Goal: Task Accomplishment & Management: Manage account settings

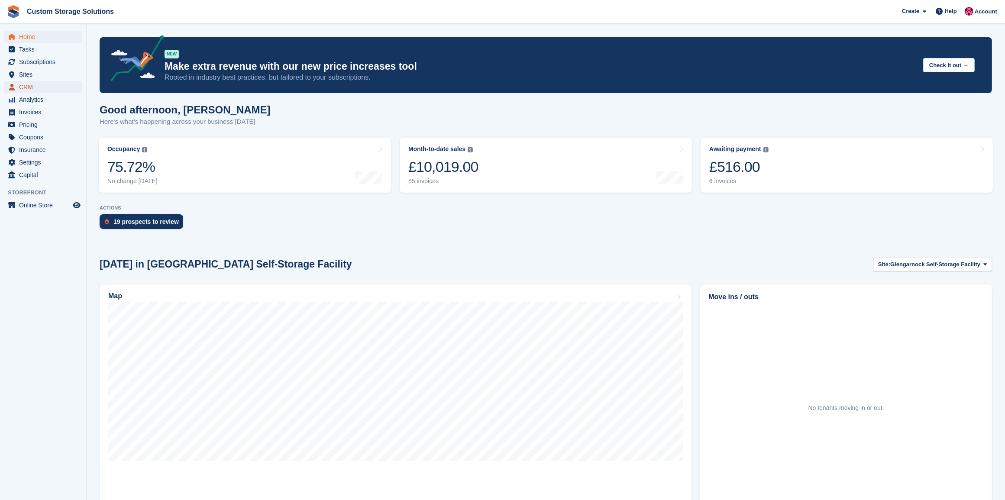
click at [29, 85] on span "CRM" at bounding box center [45, 87] width 52 height 12
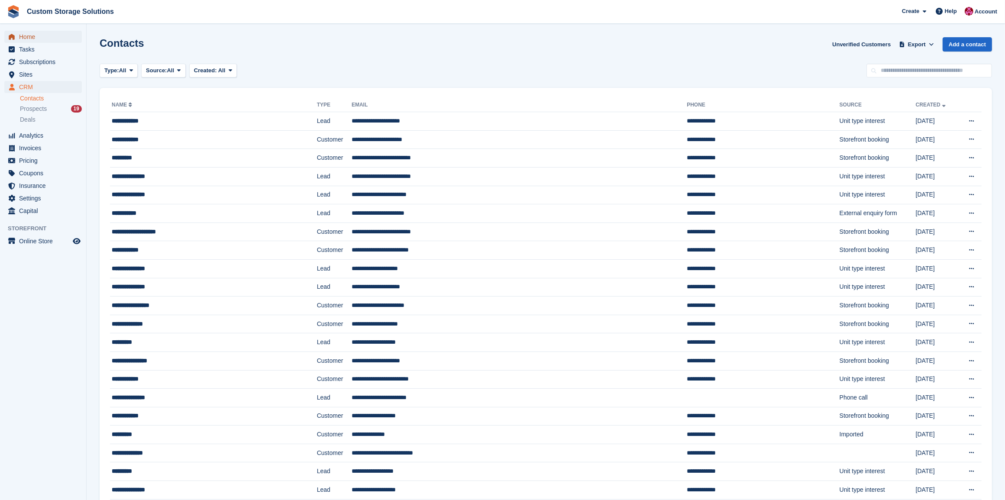
click at [46, 37] on span "Home" at bounding box center [45, 37] width 52 height 12
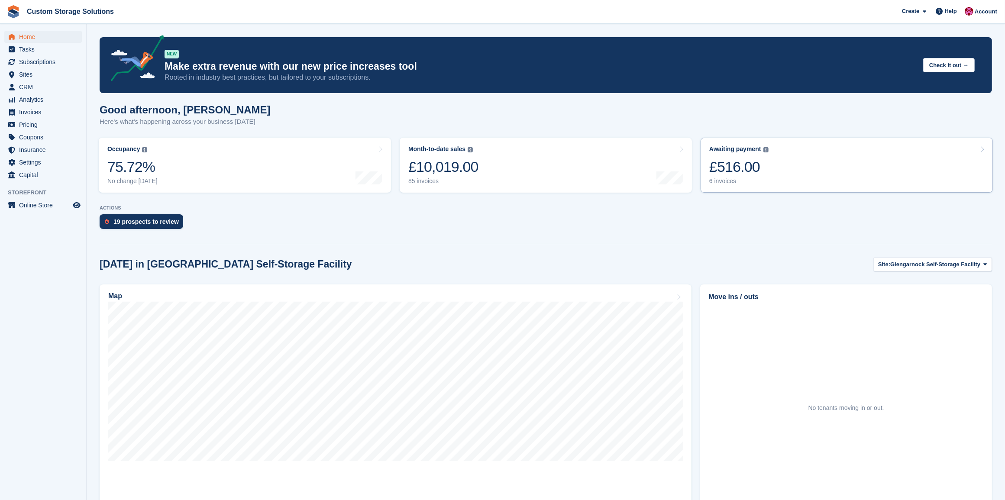
click at [804, 182] on link "Awaiting payment The total outstanding balance on all open invoices. £516.00 6 …" at bounding box center [847, 165] width 292 height 55
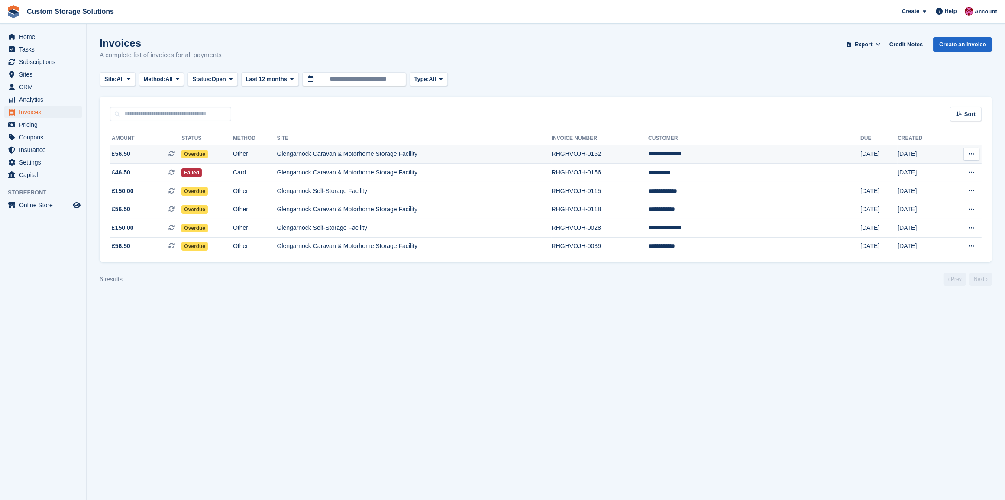
click at [549, 152] on td "Glengarnock Caravan & Motorhome Storage Facility" at bounding box center [414, 154] width 275 height 19
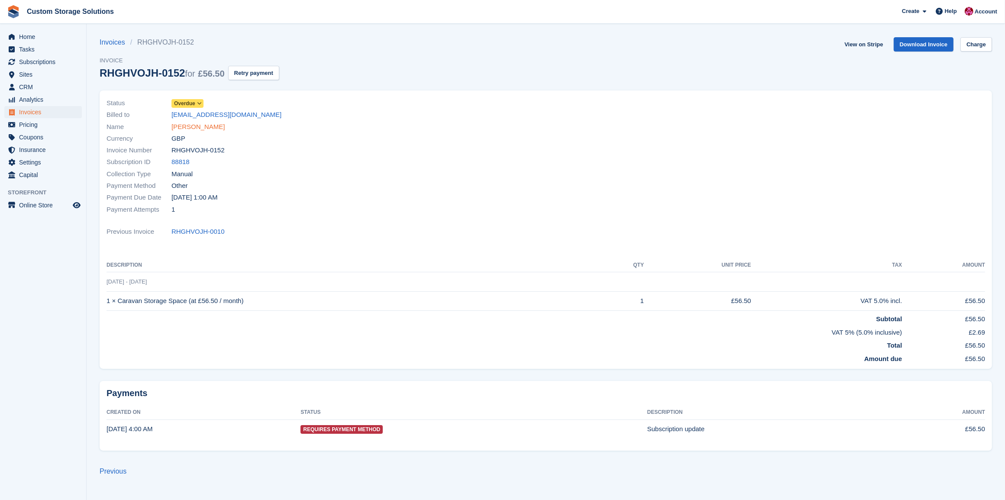
click at [179, 130] on link "[PERSON_NAME]" at bounding box center [198, 127] width 53 height 10
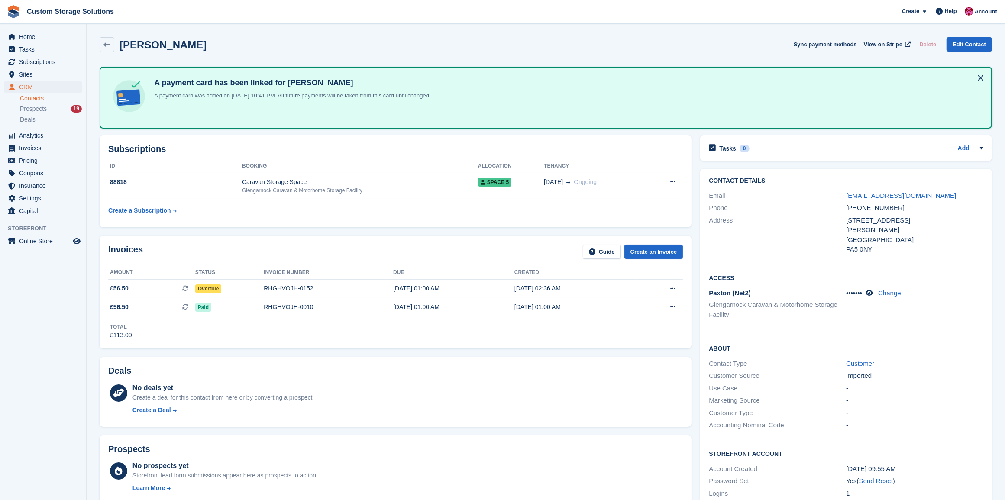
click at [980, 78] on button at bounding box center [981, 78] width 14 height 14
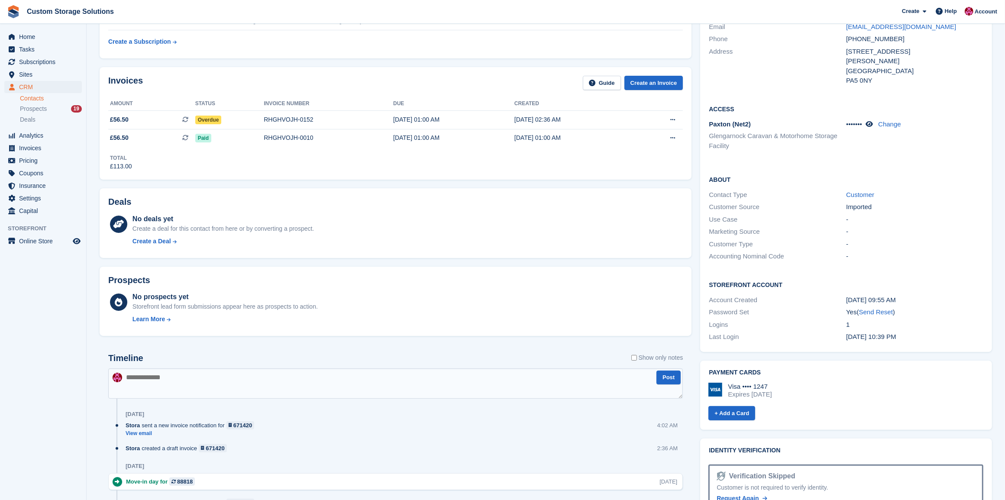
scroll to position [108, 0]
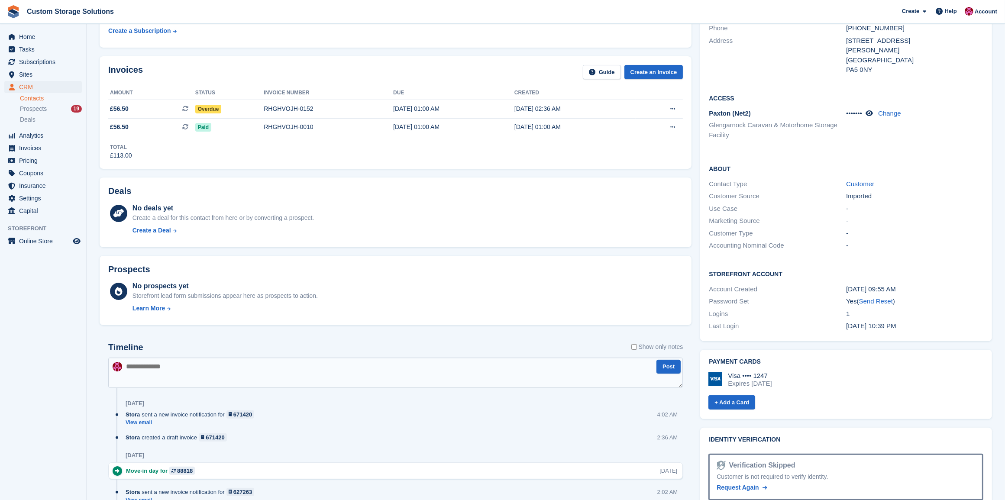
click at [798, 375] on div "Visa •••• 1247 Expires July 2030" at bounding box center [846, 380] width 275 height 16
click at [742, 360] on h2 "Payment cards" at bounding box center [846, 362] width 275 height 7
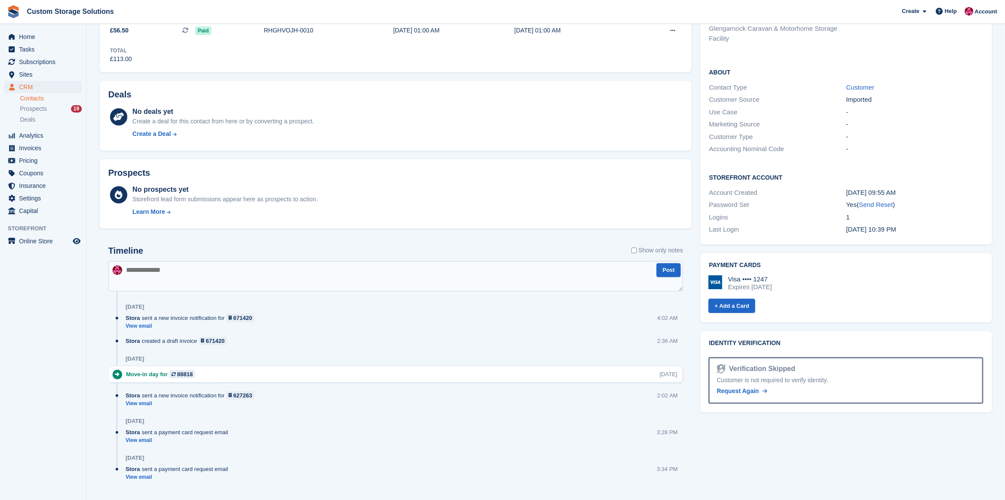
scroll to position [224, 0]
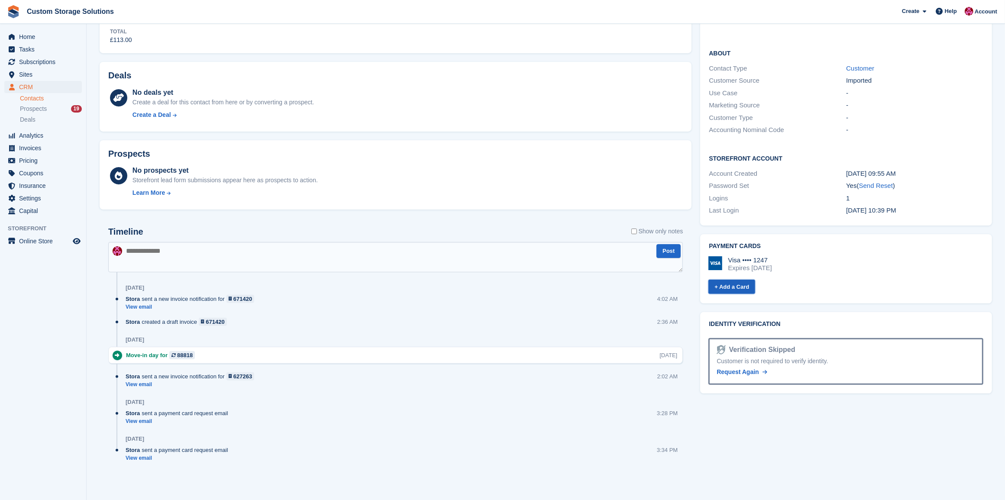
click at [741, 286] on link "+ Add a Card" at bounding box center [732, 287] width 47 height 14
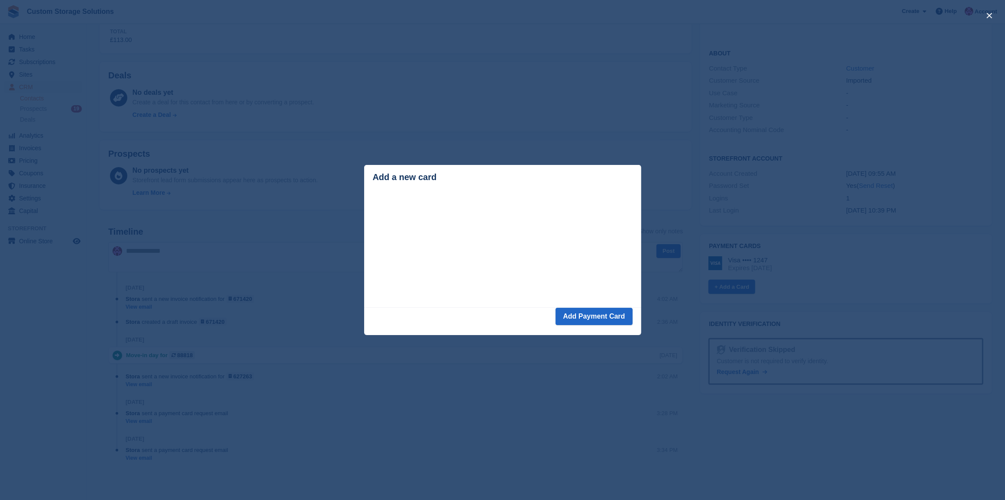
click at [361, 167] on div "close" at bounding box center [502, 250] width 1005 height 500
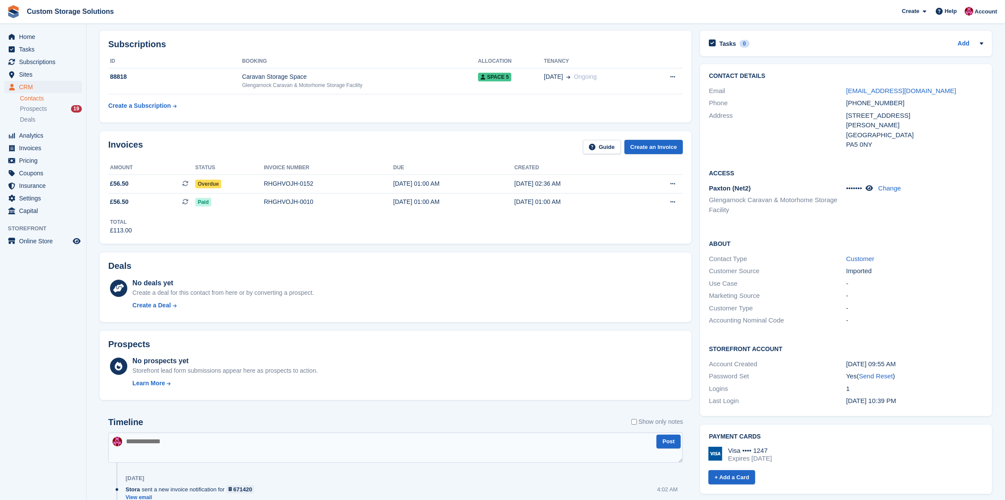
scroll to position [0, 0]
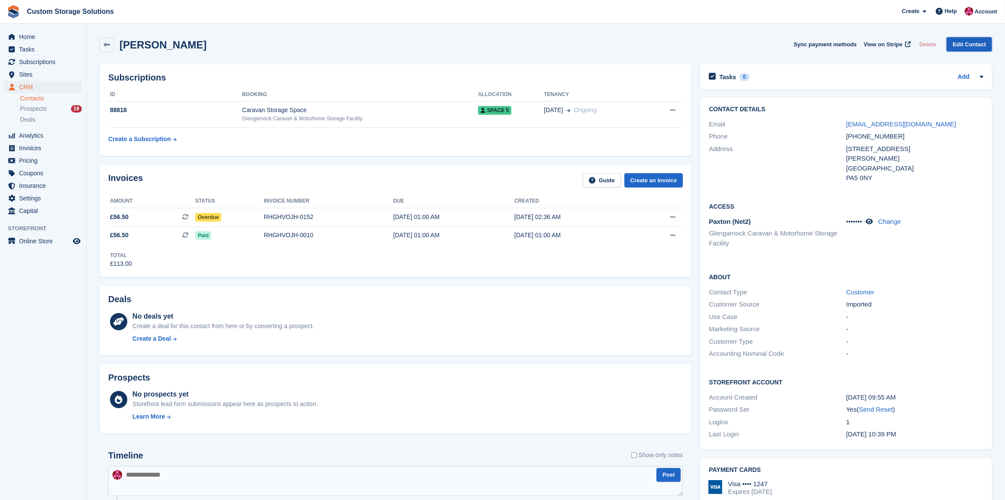
click at [977, 42] on link "Edit Contact" at bounding box center [969, 44] width 45 height 14
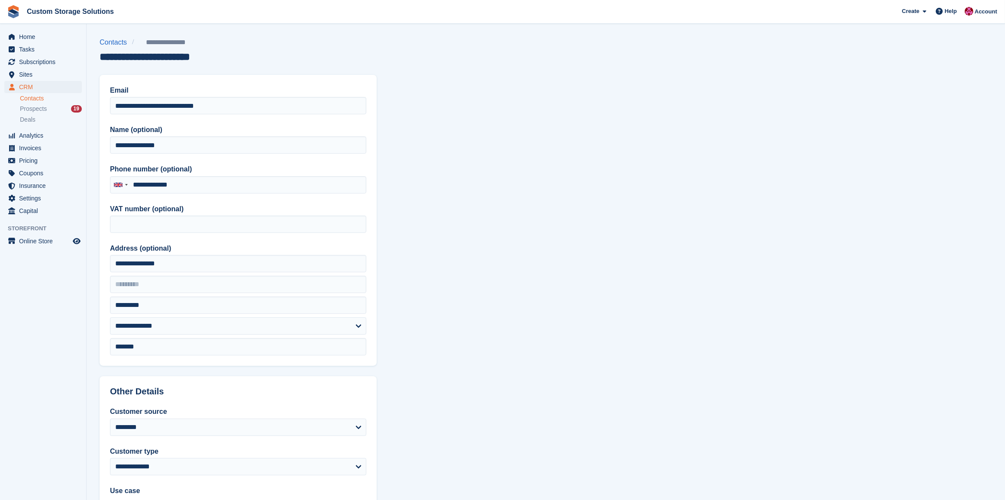
type input "**********"
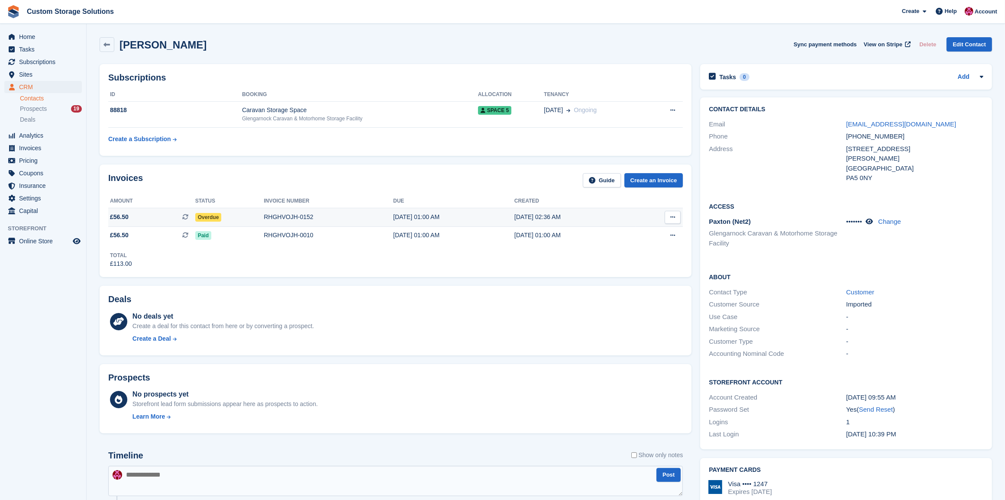
click at [675, 216] on icon at bounding box center [673, 217] width 5 height 6
click at [471, 287] on div "Deals No deals yet Create a deal for this contact from here or by converting a …" at bounding box center [396, 321] width 592 height 70
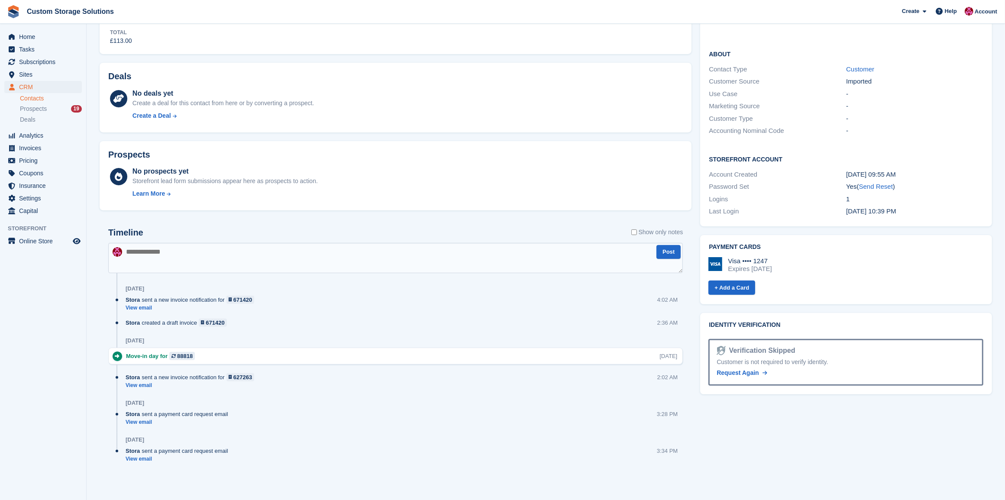
scroll to position [224, 0]
click at [713, 262] on img at bounding box center [716, 263] width 14 height 14
click at [798, 261] on div "Visa •••• 1247 Expires July 2030" at bounding box center [846, 264] width 275 height 16
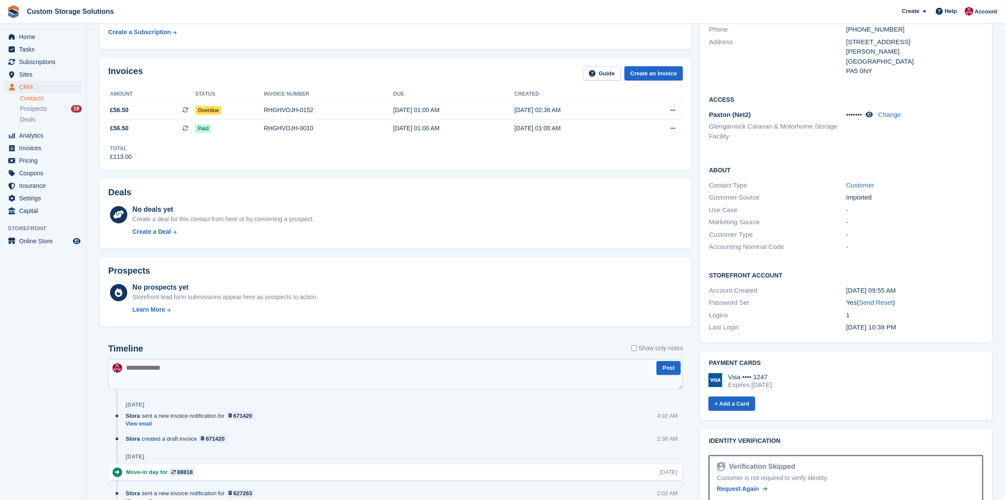
scroll to position [0, 0]
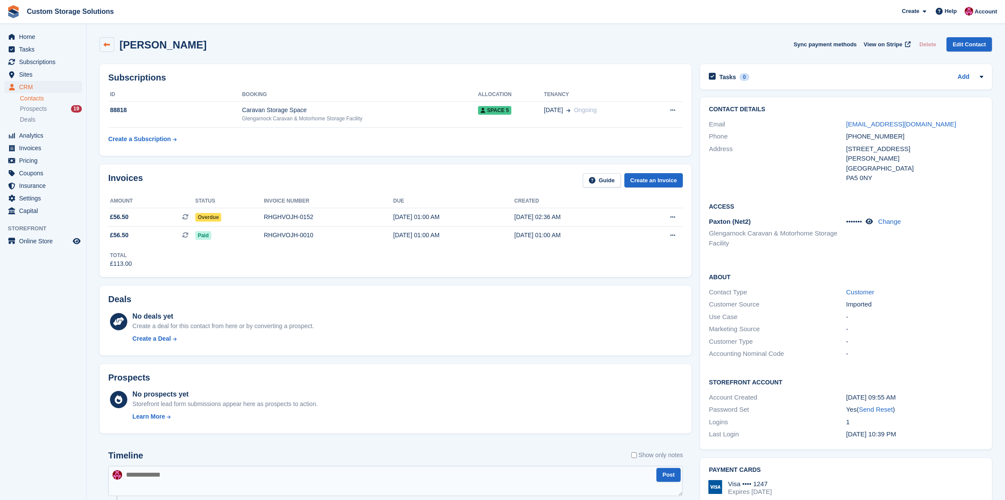
click at [110, 45] on link at bounding box center [107, 44] width 15 height 15
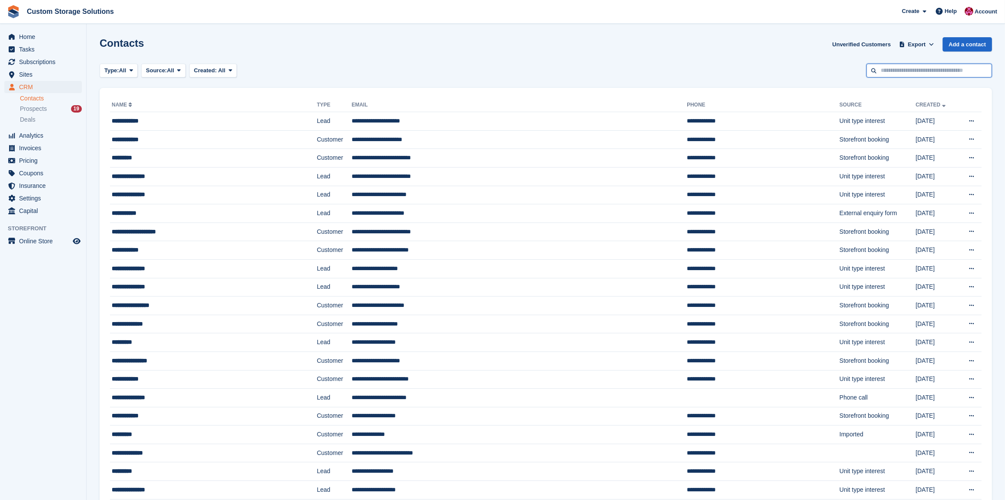
click at [903, 64] on input "text" at bounding box center [930, 71] width 126 height 14
type input "****"
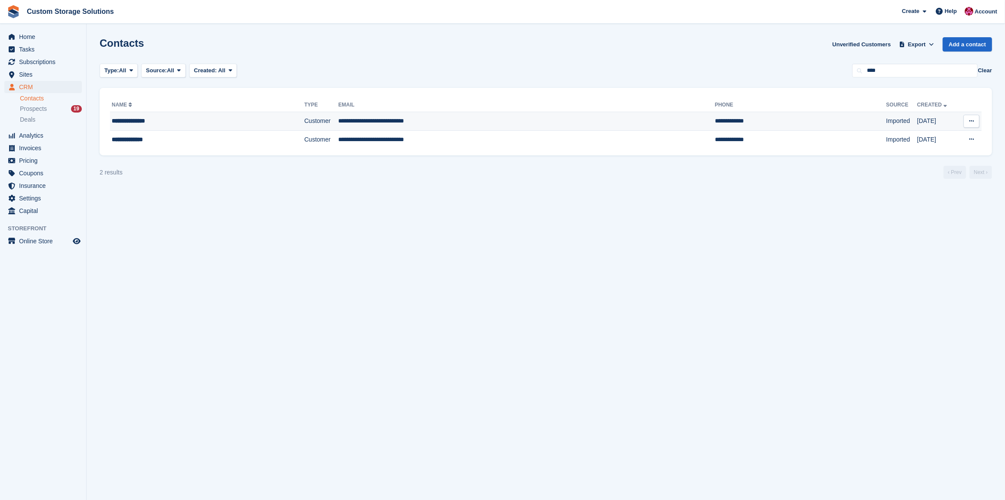
click at [471, 120] on td "**********" at bounding box center [526, 121] width 376 height 19
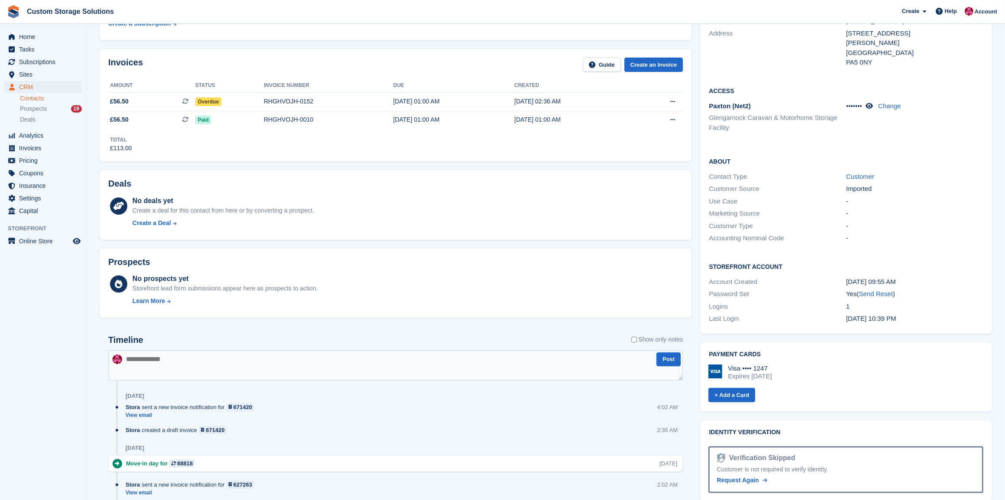
scroll to position [62, 0]
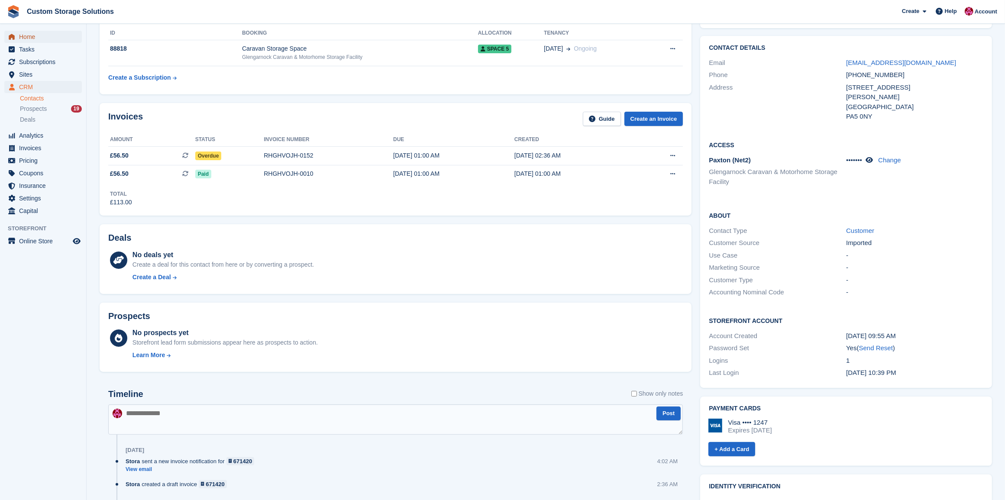
click at [52, 40] on span "Home" at bounding box center [45, 37] width 52 height 12
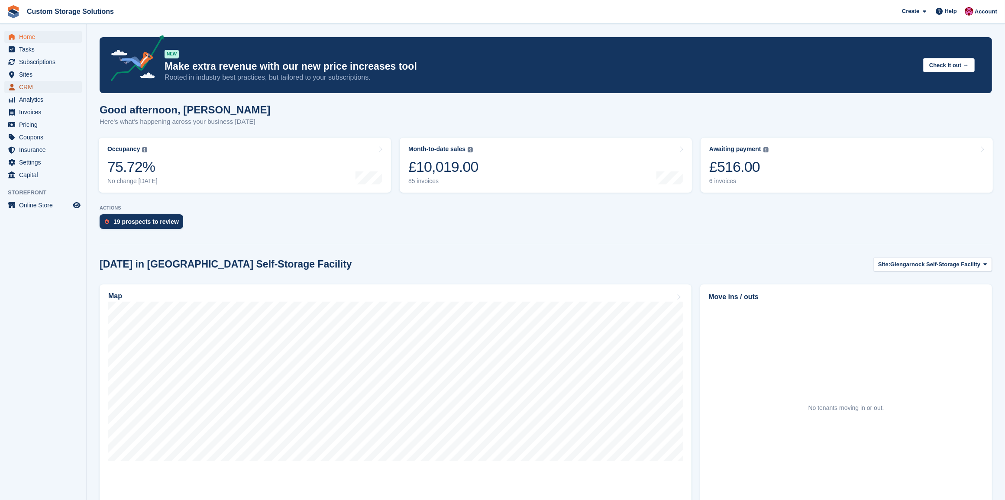
click at [19, 87] on span "CRM" at bounding box center [45, 87] width 52 height 12
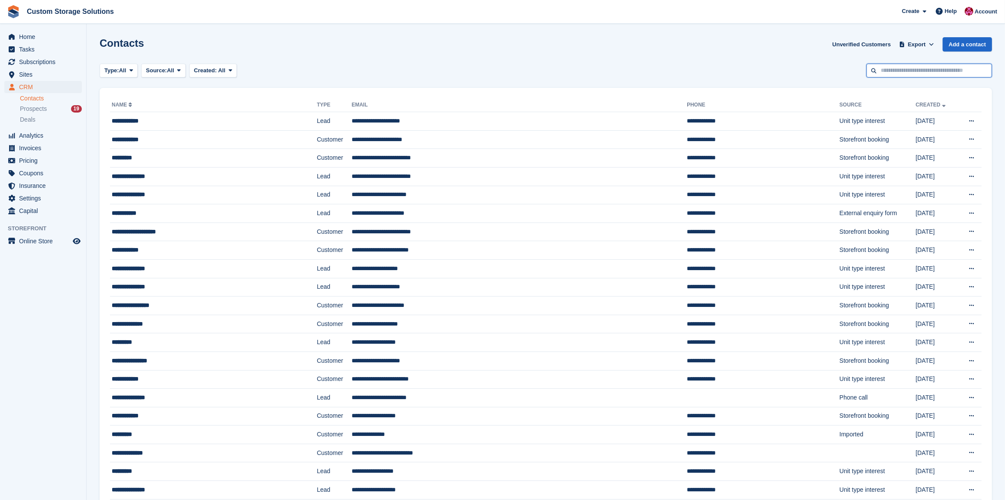
click at [920, 68] on input "text" at bounding box center [930, 71] width 126 height 14
type input "****"
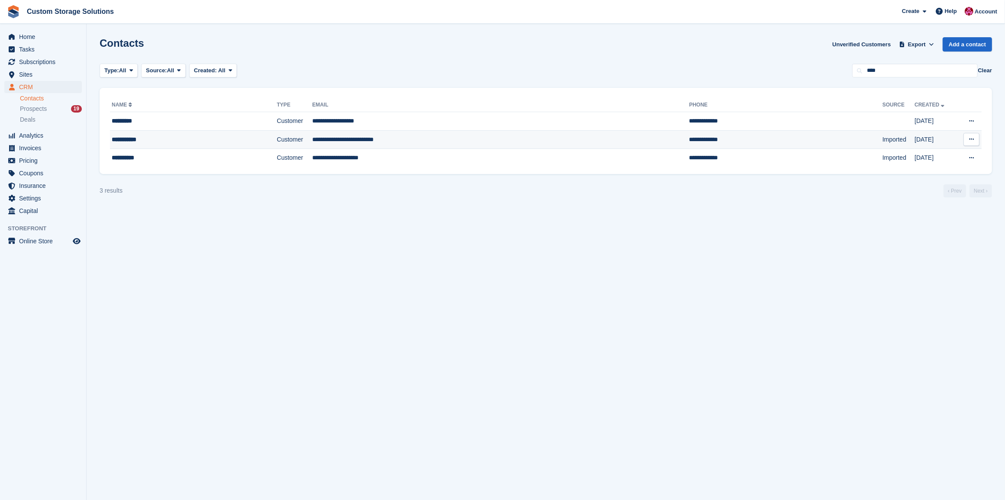
click at [444, 136] on td "**********" at bounding box center [500, 139] width 377 height 19
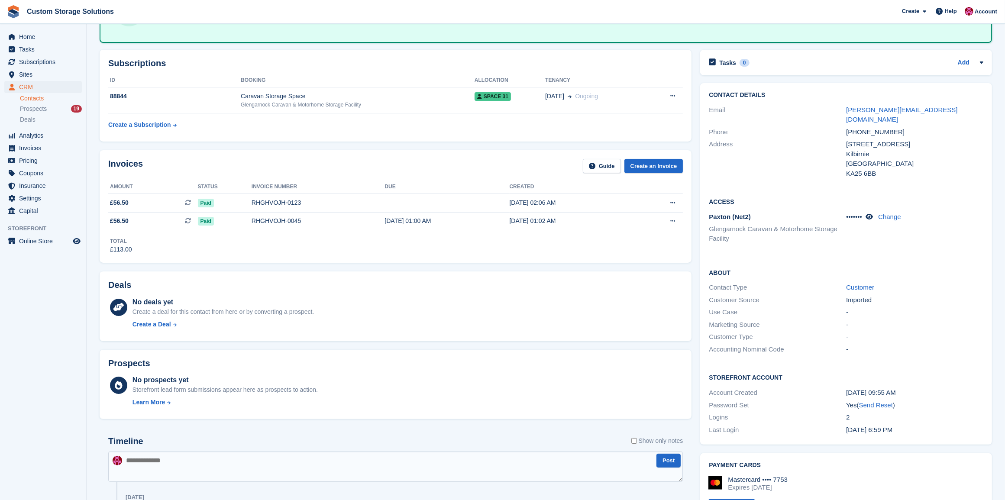
scroll to position [76, 0]
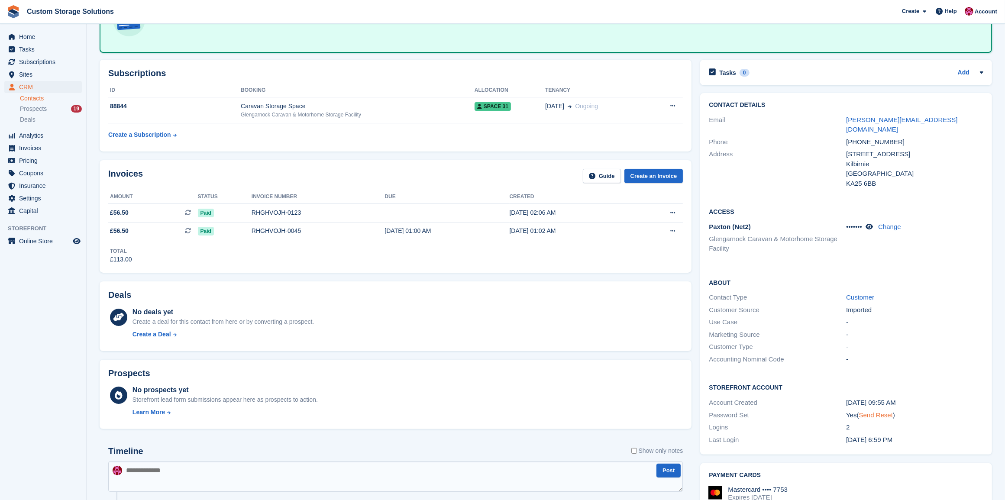
click at [878, 412] on link "Send Reset" at bounding box center [876, 415] width 34 height 7
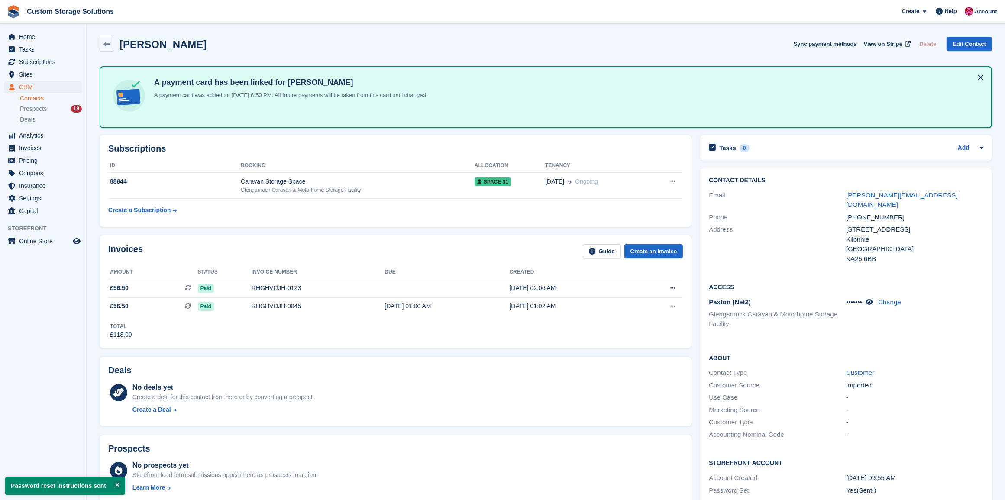
scroll to position [0, 0]
